Goal: Obtain resource: Obtain resource

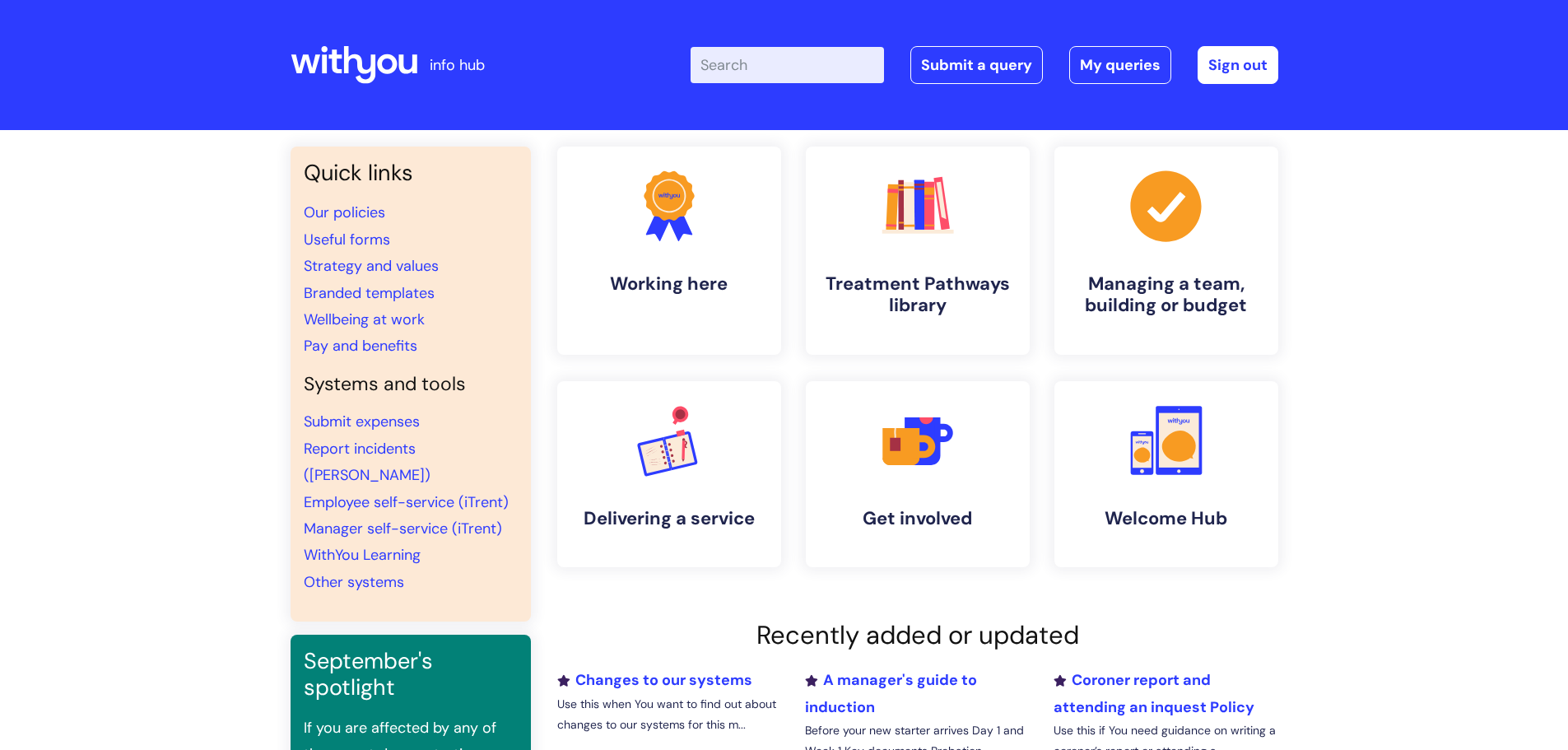
click at [741, 68] on input "Enter your search term here..." at bounding box center [788, 65] width 194 height 36
type input "e"
type input "useful"
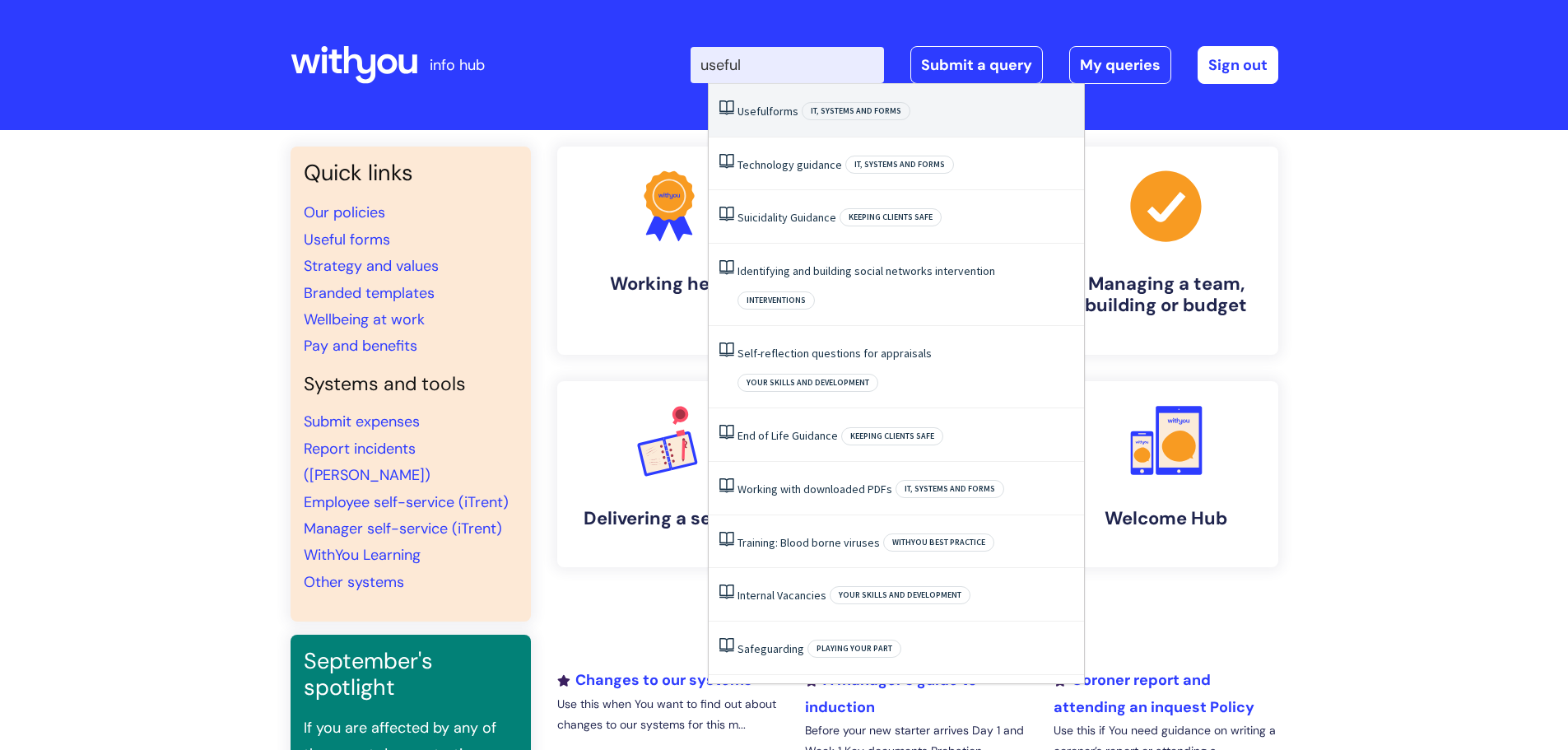
click at [775, 114] on link "Useful forms" at bounding box center [768, 111] width 61 height 14
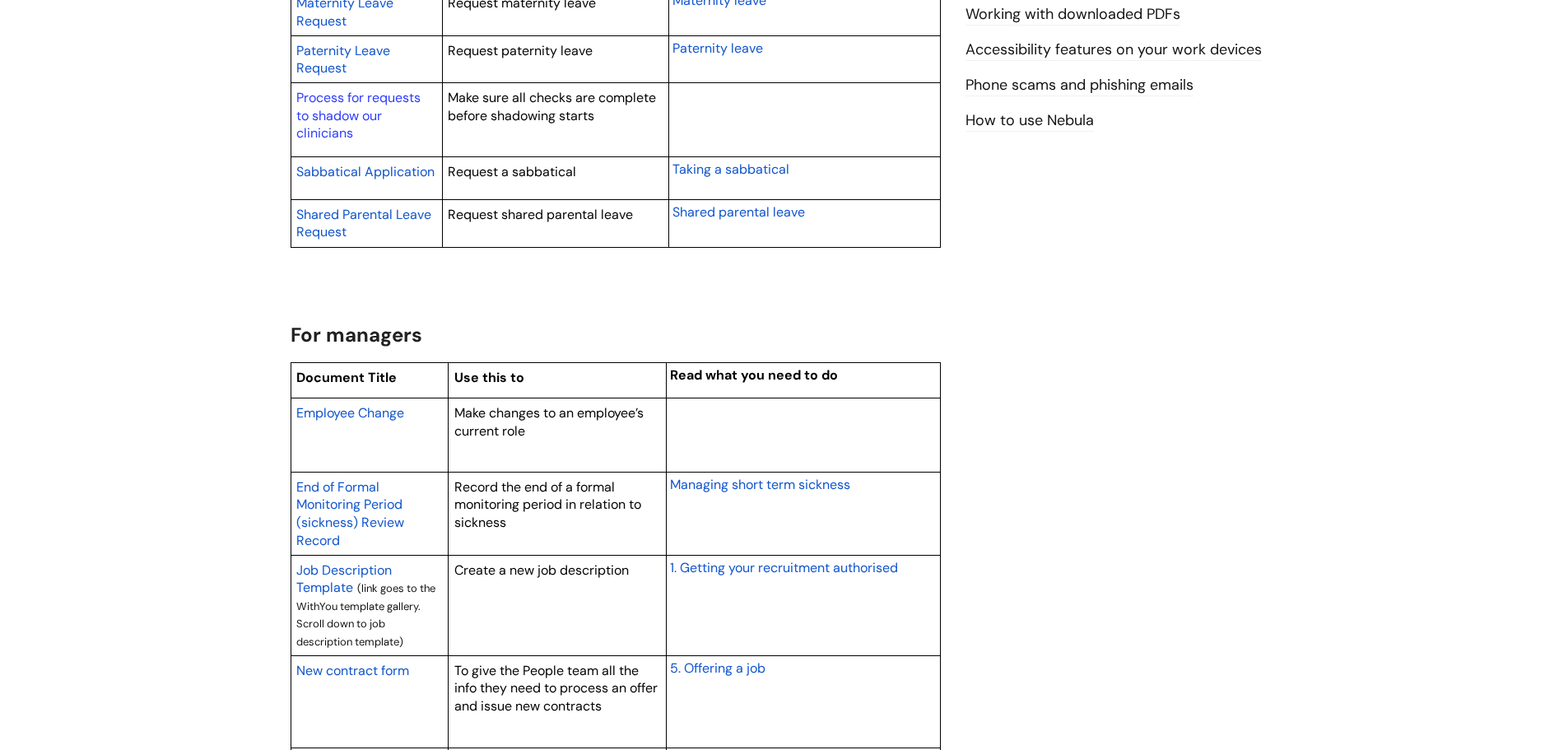
scroll to position [1071, 0]
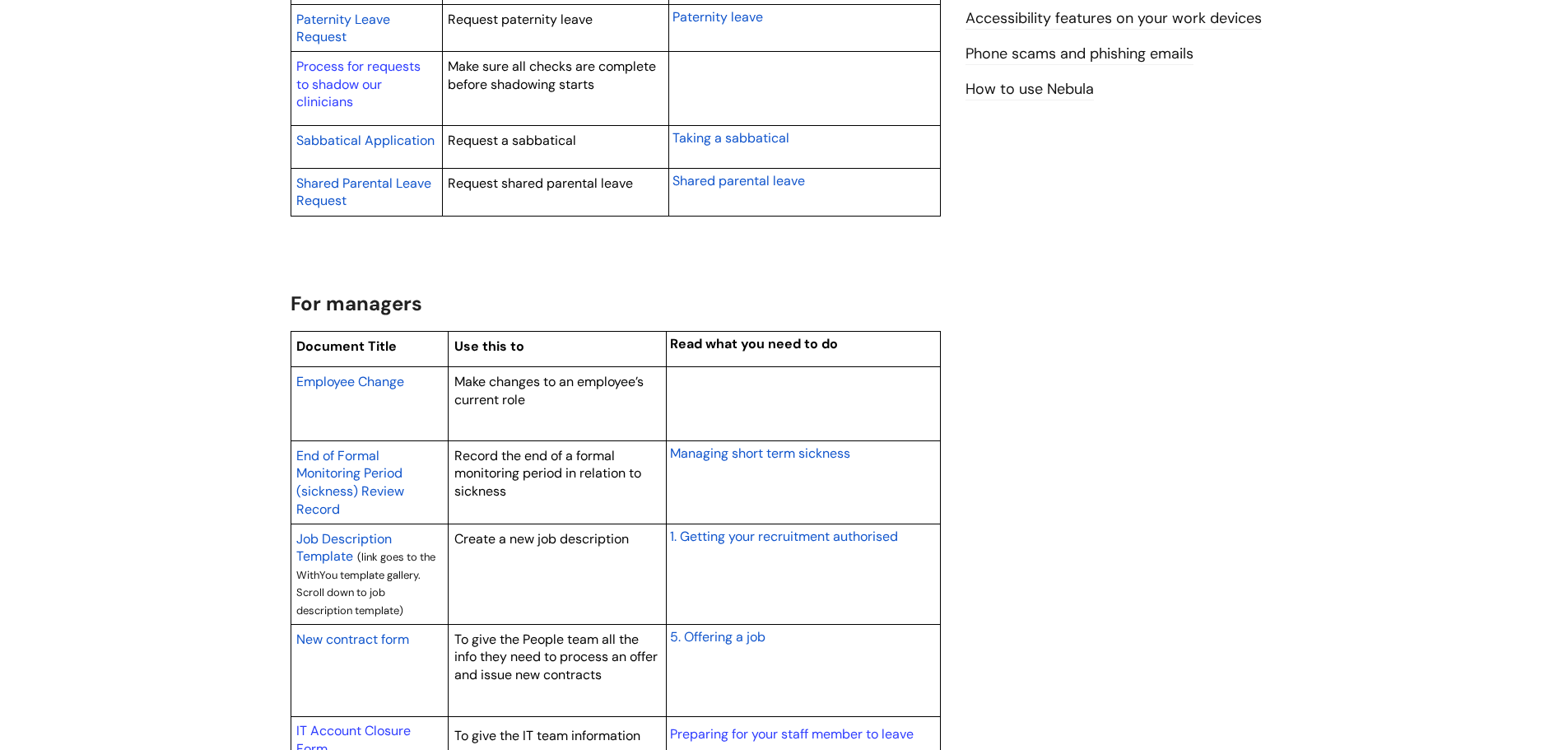
click at [363, 380] on span "Employee Change" at bounding box center [350, 381] width 108 height 17
